Goal: Navigation & Orientation: Find specific page/section

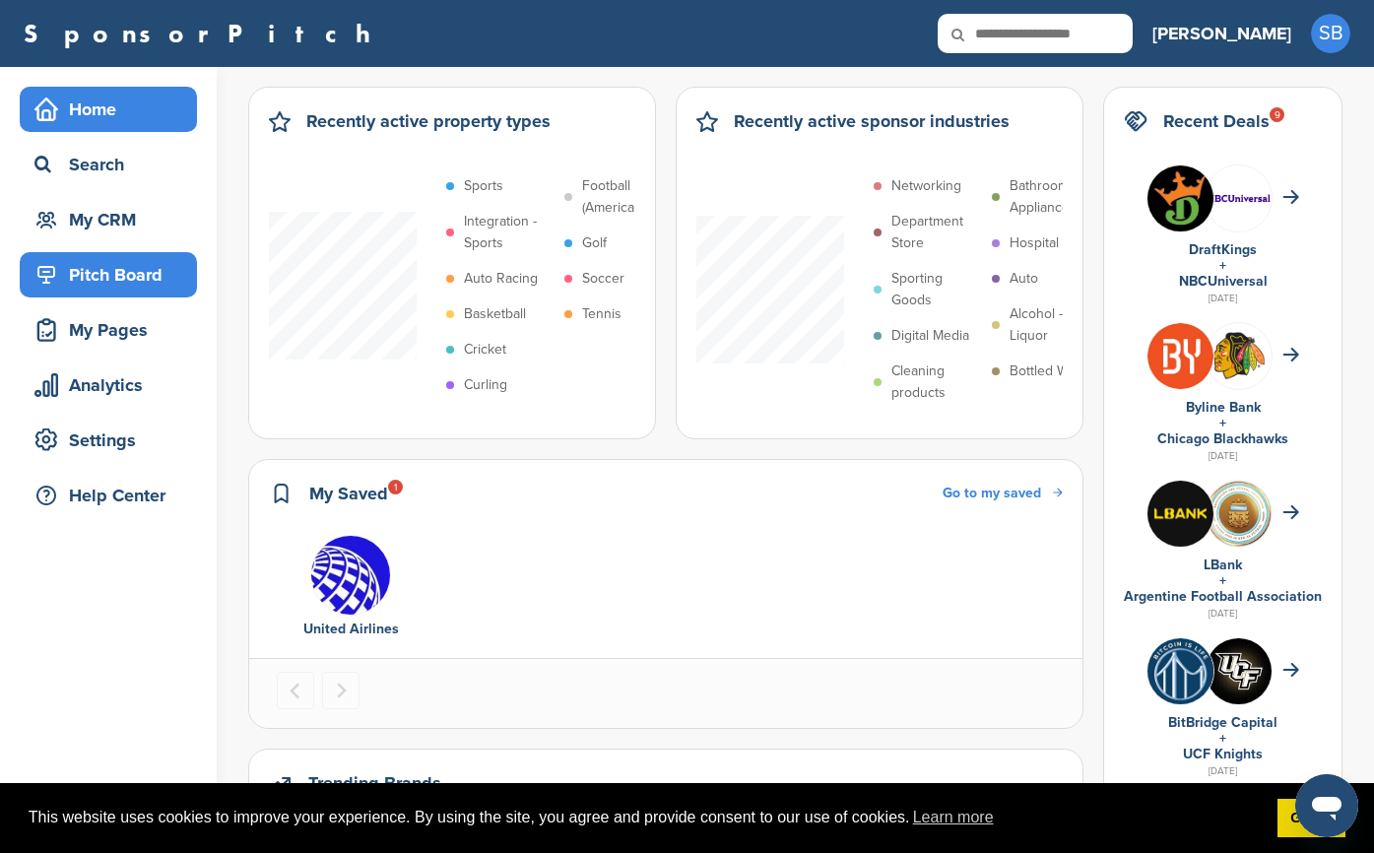
click at [101, 272] on div "Pitch Board" at bounding box center [113, 274] width 167 height 35
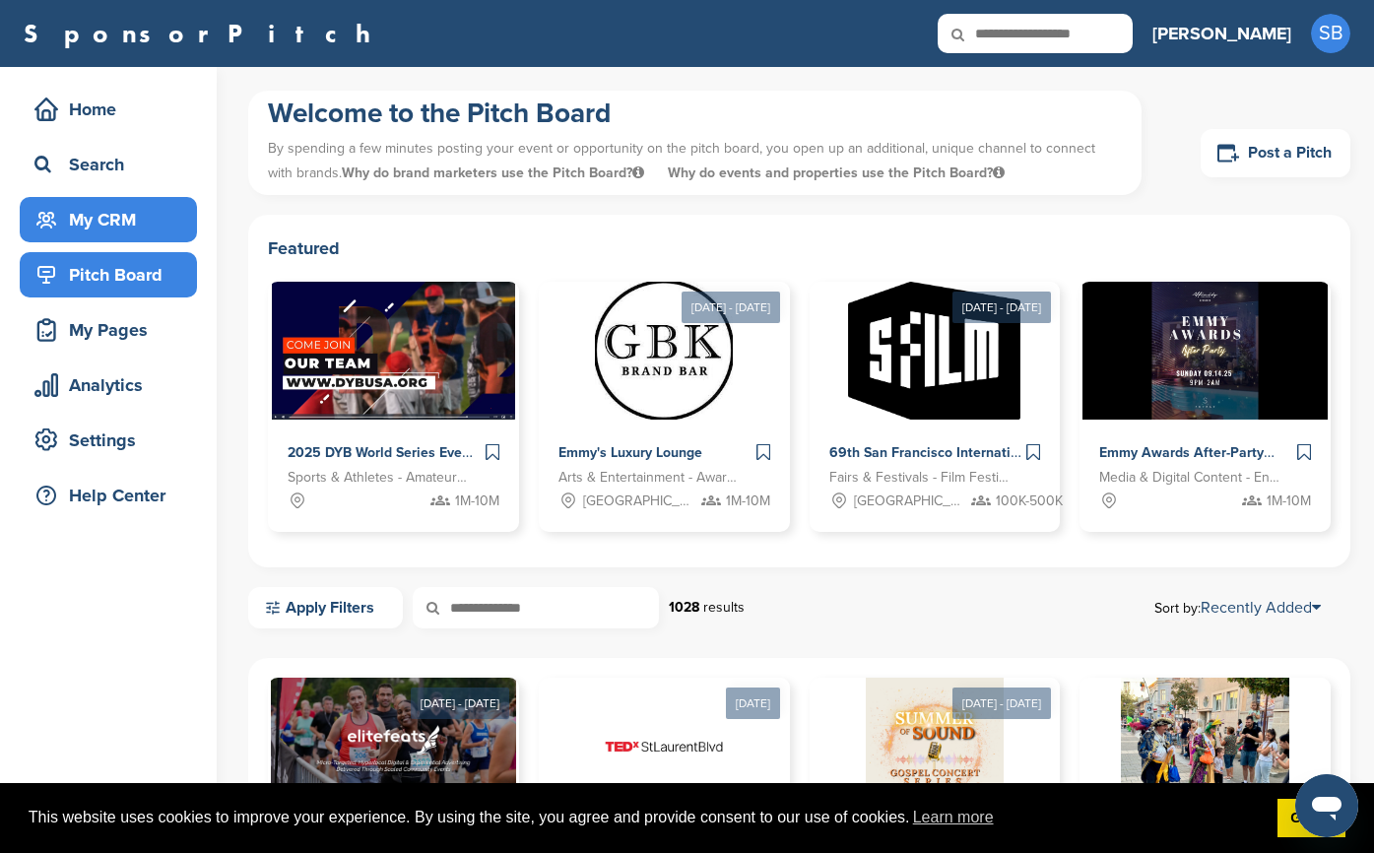
click at [107, 238] on div "My CRM" at bounding box center [108, 219] width 177 height 45
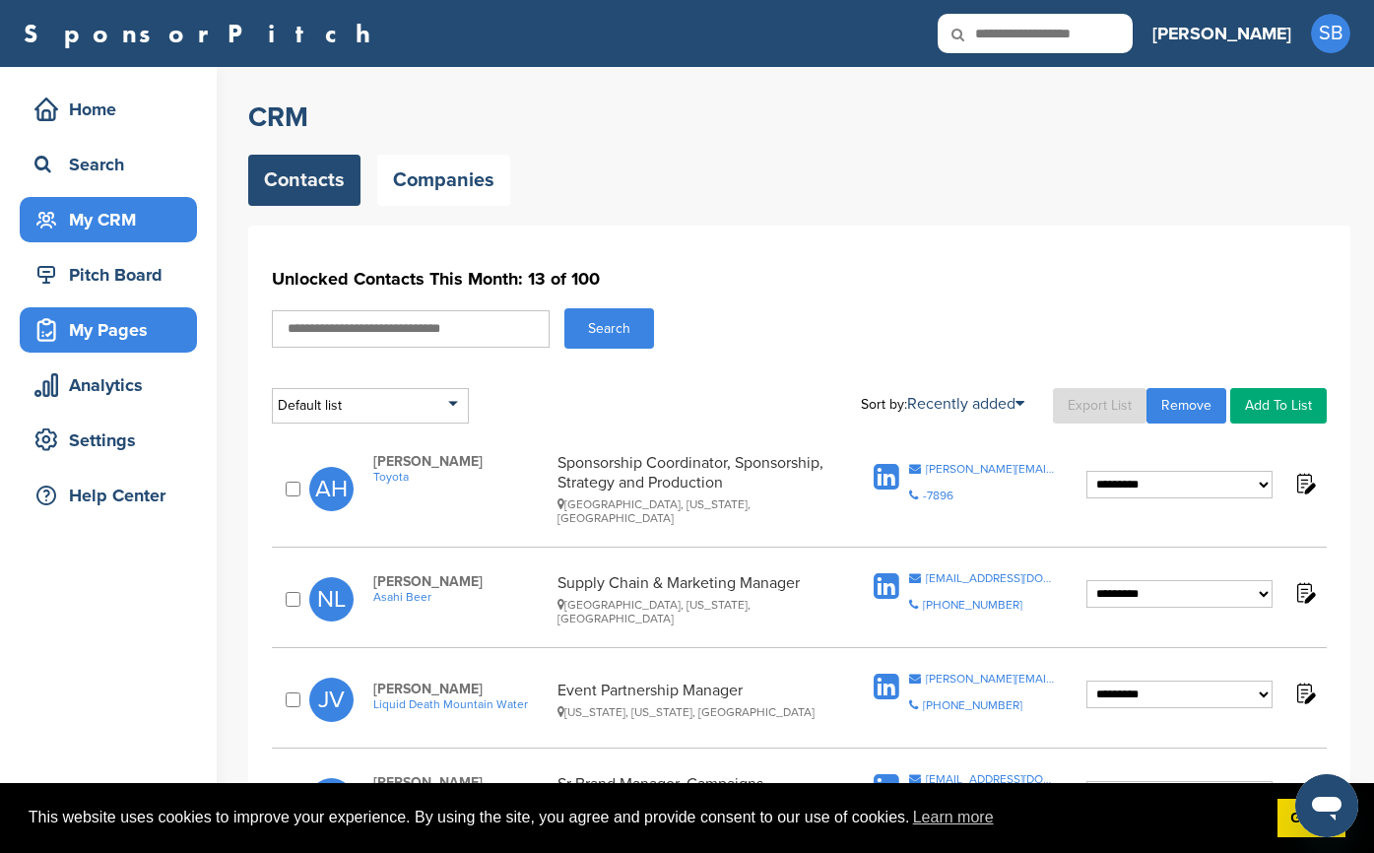
click at [99, 333] on div "My Pages" at bounding box center [113, 329] width 167 height 35
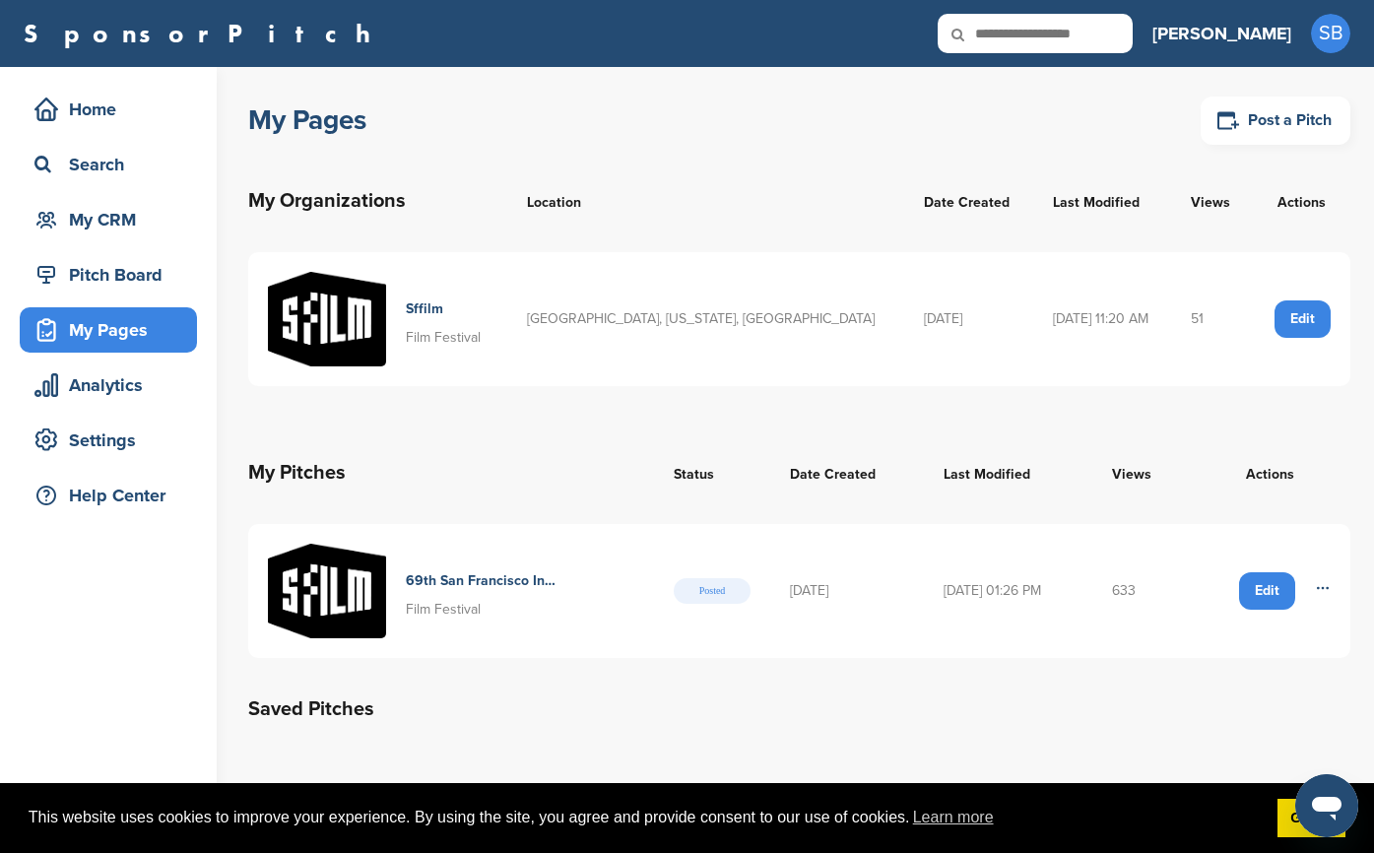
click at [437, 311] on h4 "Sffilm" at bounding box center [443, 309] width 75 height 22
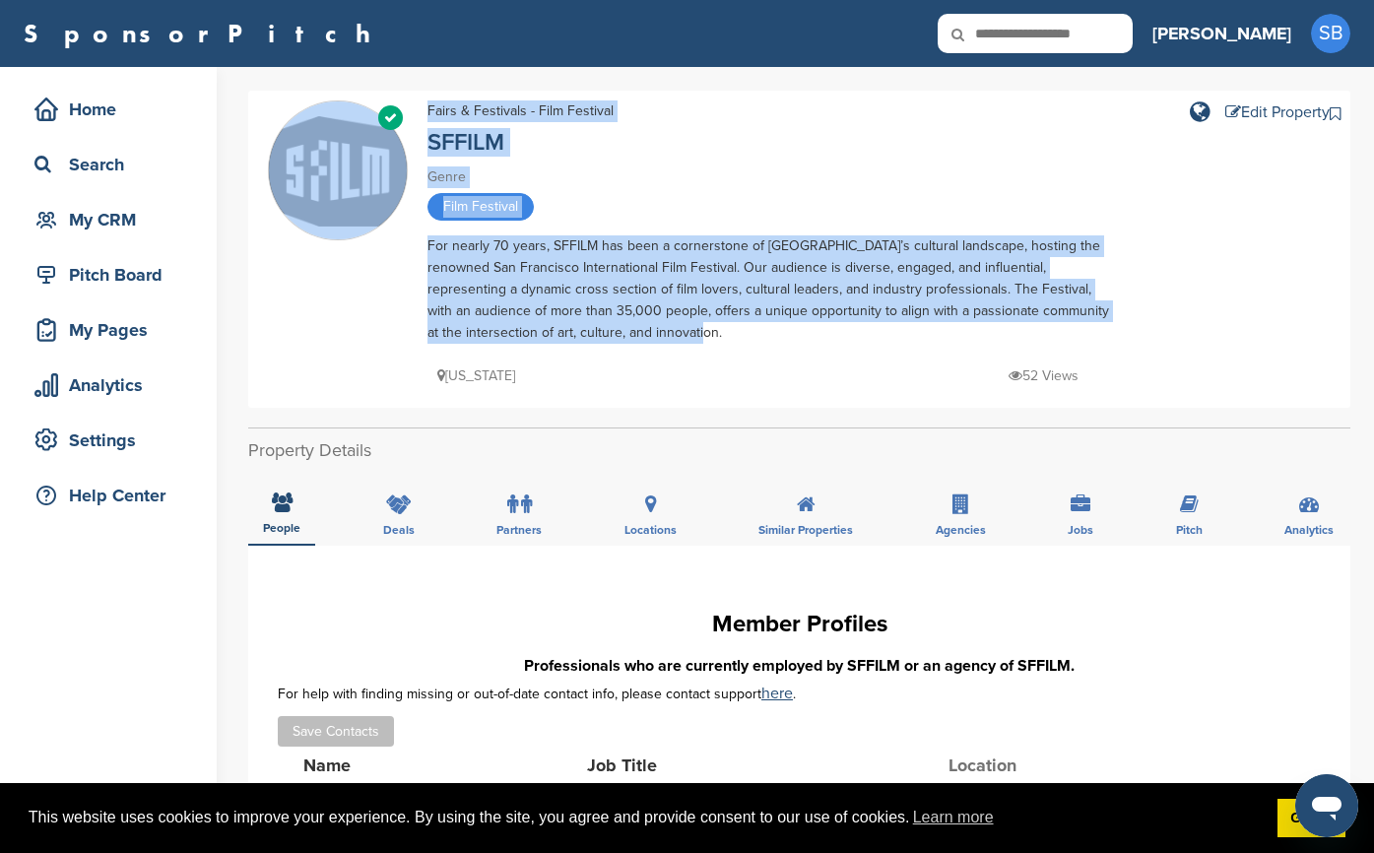
drag, startPoint x: 601, startPoint y: 330, endPoint x: 416, endPoint y: 245, distance: 203.6
click at [416, 245] on div "Verified Fairs & Festivals - Film Festival SFFILM Genre Film Festival For nearl…" at bounding box center [799, 248] width 1063 height 297
click at [458, 253] on div "For nearly 70 years, SFFILM has been a cornerstone of San Francisco’s cultural …" at bounding box center [773, 289] width 690 height 108
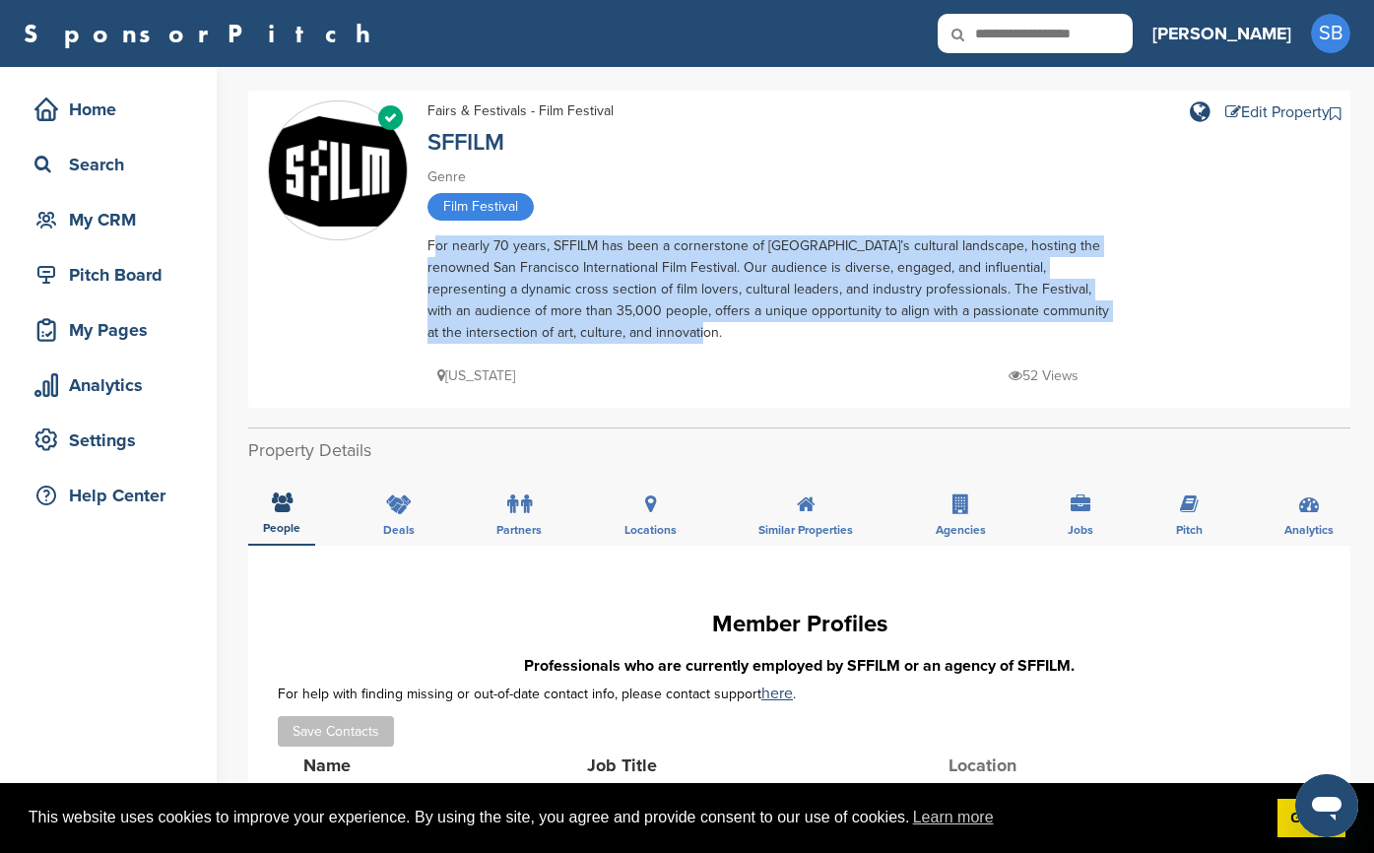
drag, startPoint x: 590, startPoint y: 332, endPoint x: 429, endPoint y: 249, distance: 180.6
click at [429, 249] on div "For nearly 70 years, SFFILM has been a cornerstone of San Francisco’s cultural …" at bounding box center [773, 289] width 690 height 108
copy div "For nearly 70 years, SFFILM has been a cornerstone of San Francisco’s cultural …"
